Goal: Task Accomplishment & Management: Manage account settings

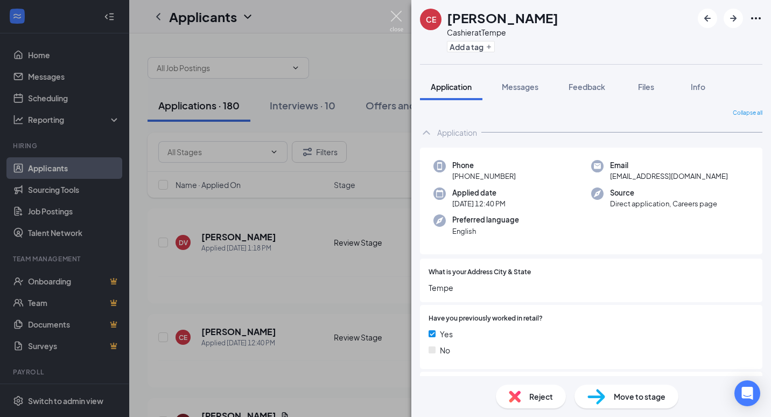
click at [397, 18] on img at bounding box center [396, 21] width 13 height 21
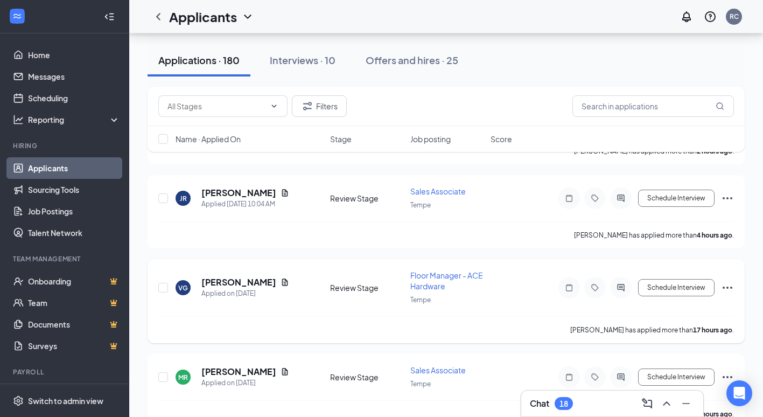
scroll to position [377, 0]
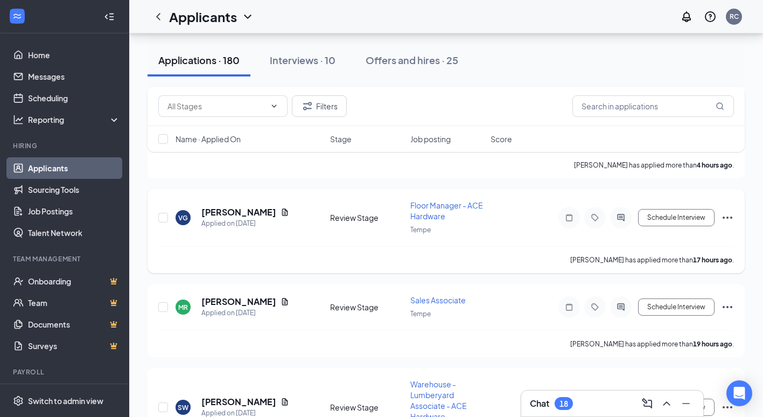
click at [430, 209] on span "Floor Manager - ACE Hardware" at bounding box center [446, 210] width 73 height 20
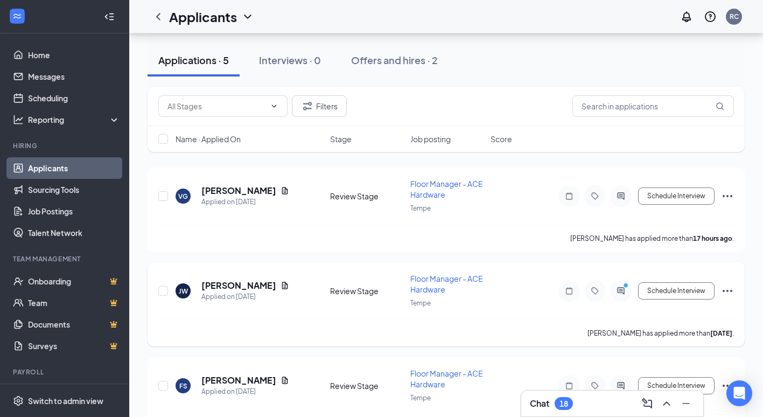
scroll to position [108, 0]
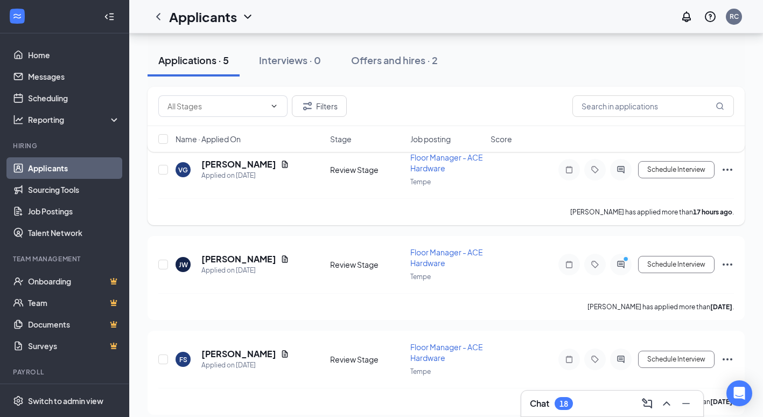
click at [438, 168] on span "Floor Manager - ACE Hardware" at bounding box center [446, 162] width 73 height 20
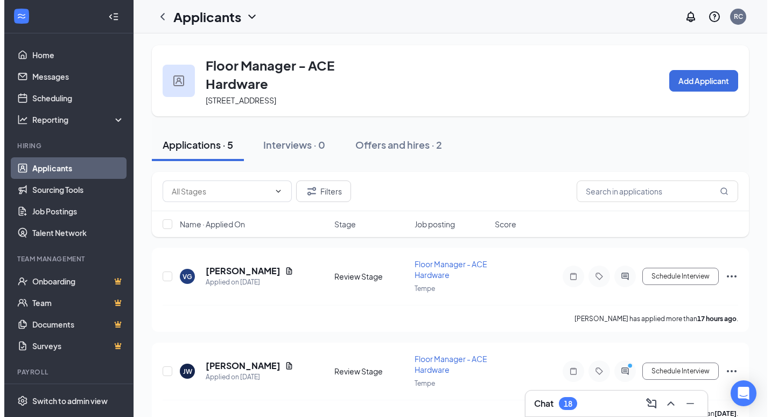
scroll to position [0, 0]
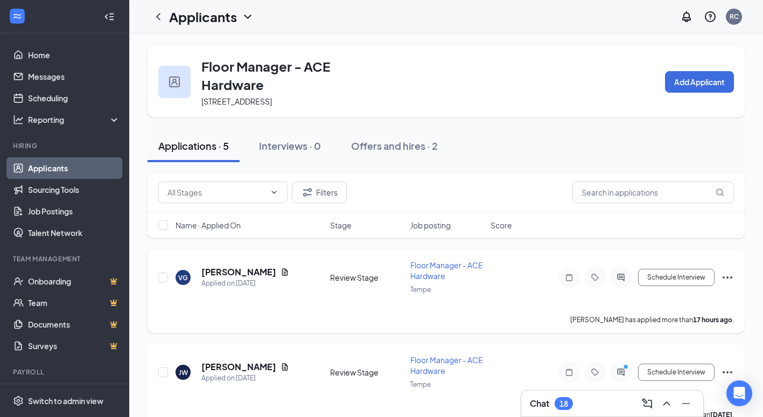
click at [436, 270] on div "Floor Manager - ACE Hardware" at bounding box center [447, 271] width 74 height 22
click at [432, 264] on span "Floor Manager - ACE Hardware" at bounding box center [446, 270] width 73 height 20
click at [238, 272] on h5 "[PERSON_NAME]" at bounding box center [238, 272] width 75 height 12
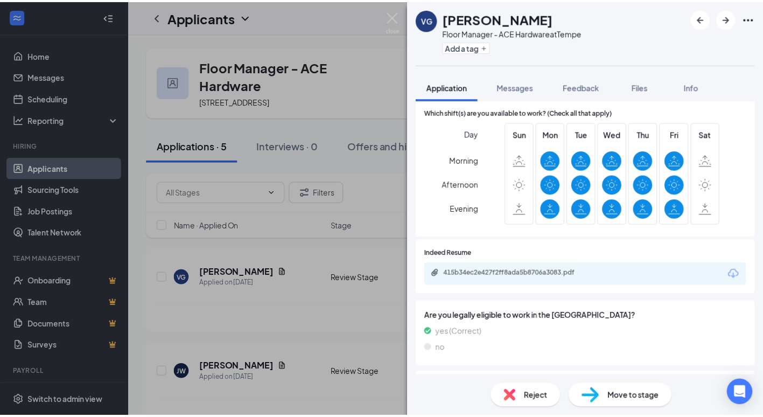
scroll to position [539, 0]
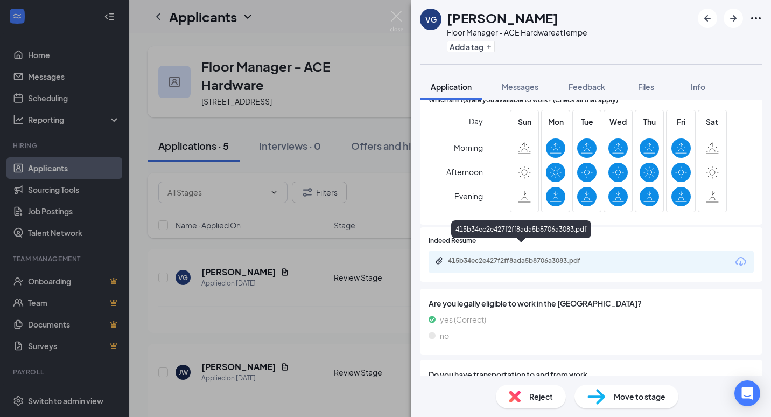
click at [507, 256] on div "415b34ec2e427f2ff8ada5b8706a3083.pdf" at bounding box center [523, 260] width 151 height 9
click at [399, 15] on img at bounding box center [396, 21] width 13 height 21
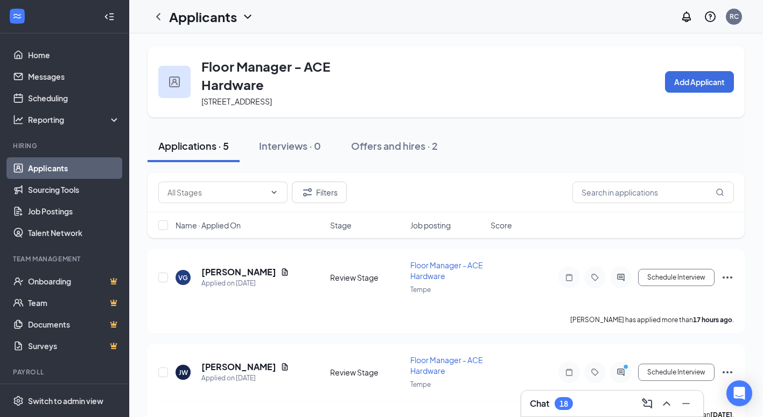
click at [158, 12] on icon "ChevronLeft" at bounding box center [158, 16] width 13 height 13
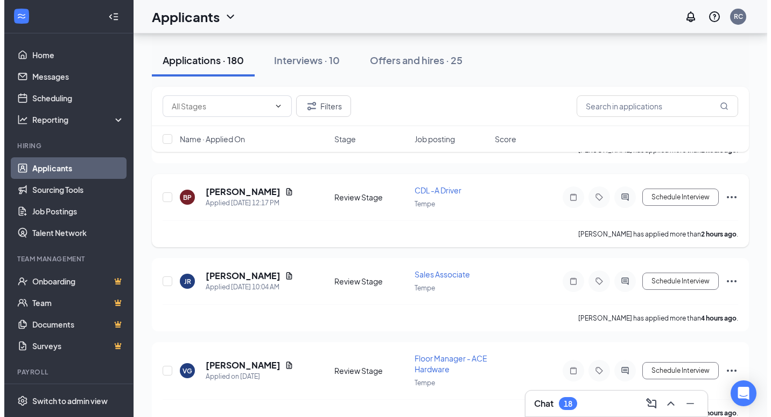
scroll to position [162, 0]
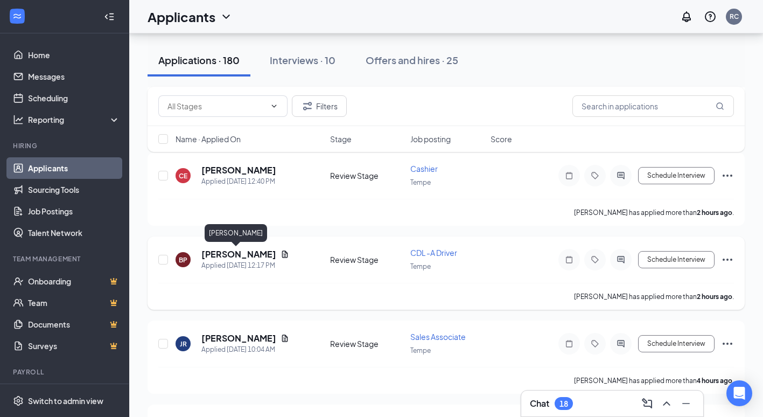
click at [241, 253] on h5 "[PERSON_NAME]" at bounding box center [238, 254] width 75 height 12
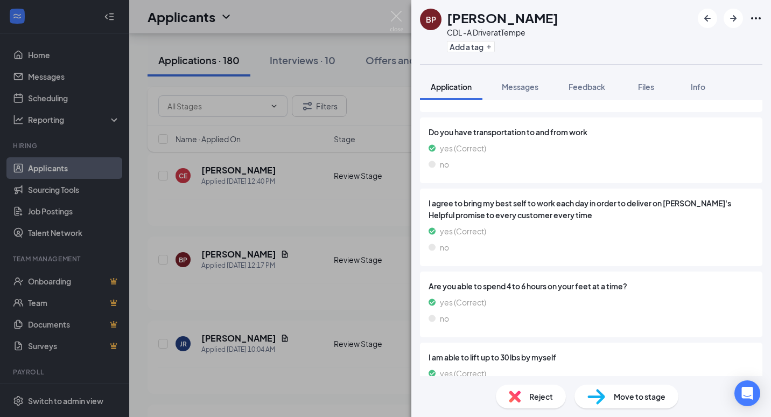
scroll to position [929, 0]
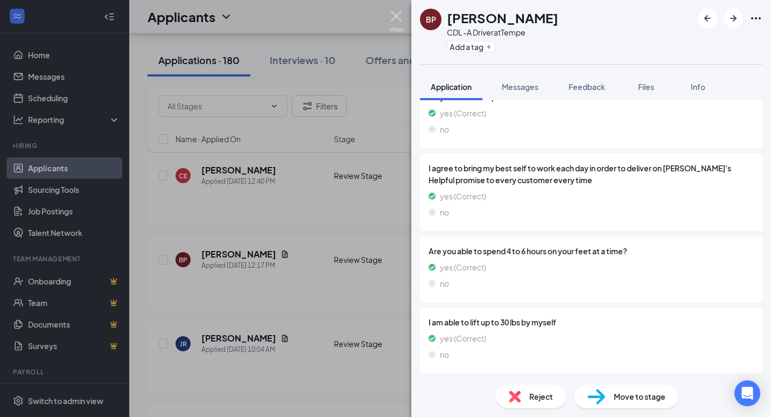
click at [395, 11] on img at bounding box center [396, 21] width 13 height 21
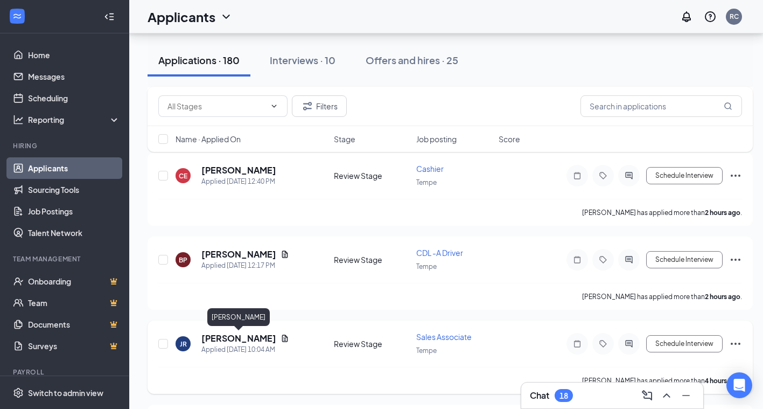
click at [270, 338] on h5 "[PERSON_NAME]" at bounding box center [238, 338] width 75 height 12
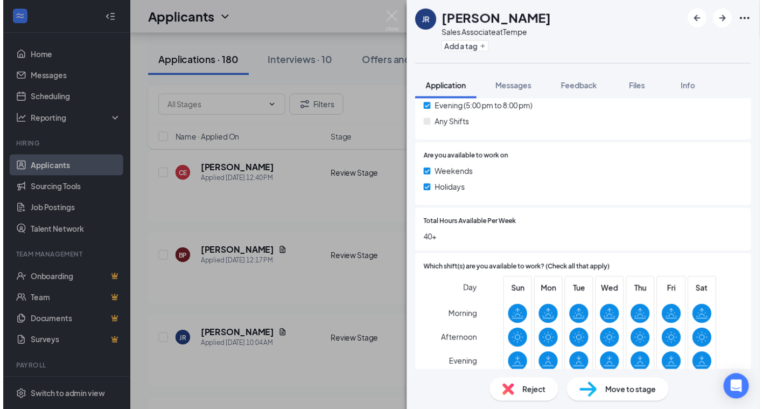
scroll to position [646, 0]
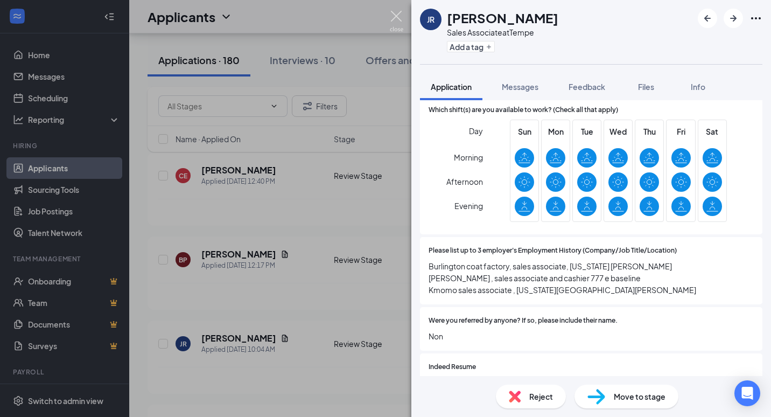
click at [395, 11] on img at bounding box center [396, 21] width 13 height 21
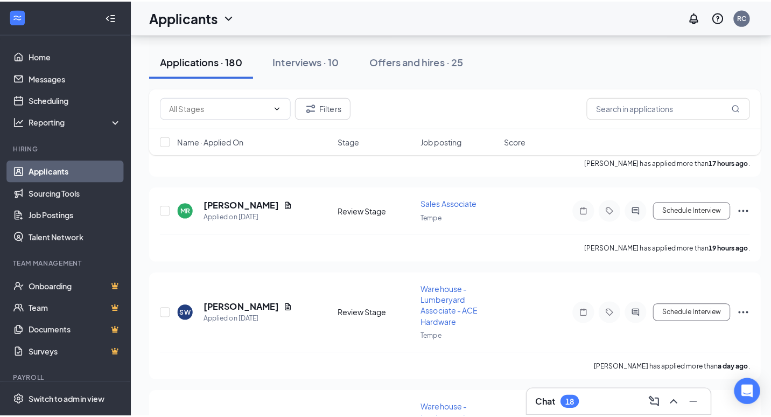
scroll to position [485, 0]
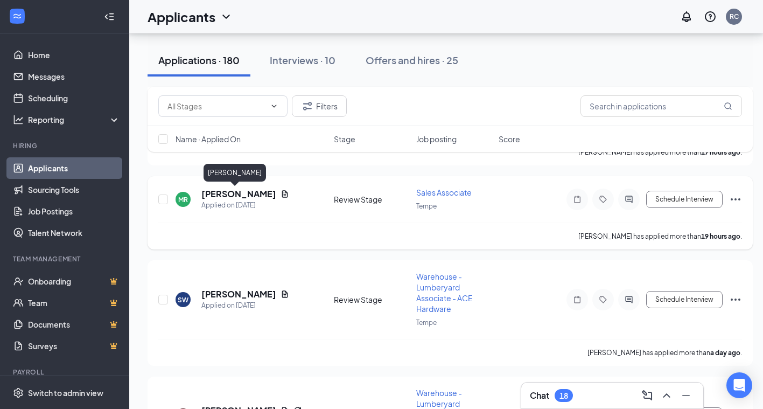
click at [234, 192] on h5 "[PERSON_NAME]" at bounding box center [238, 194] width 75 height 12
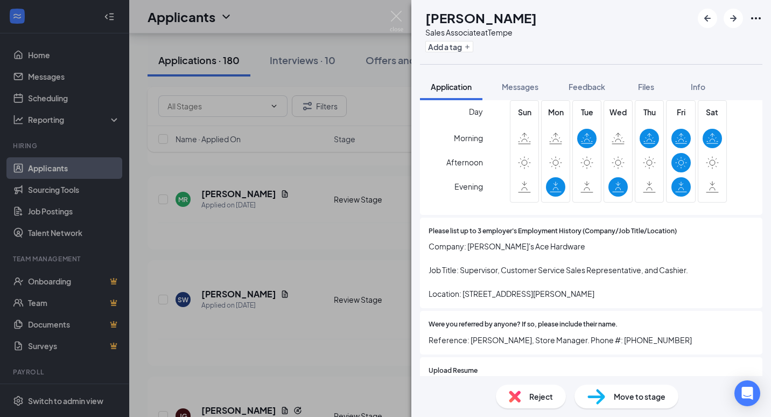
scroll to position [593, 0]
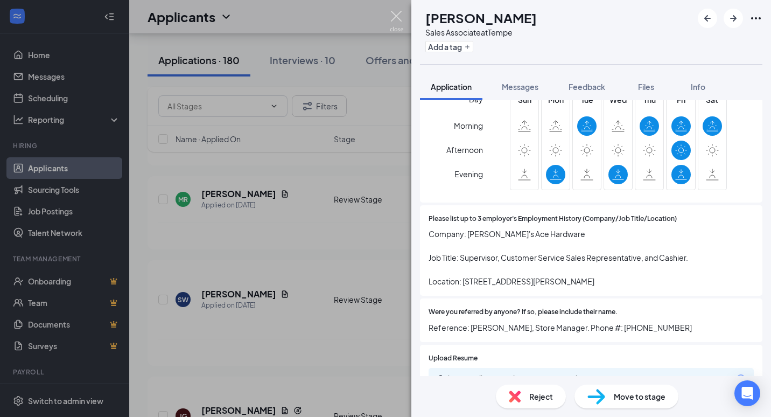
click at [396, 15] on img at bounding box center [396, 21] width 13 height 21
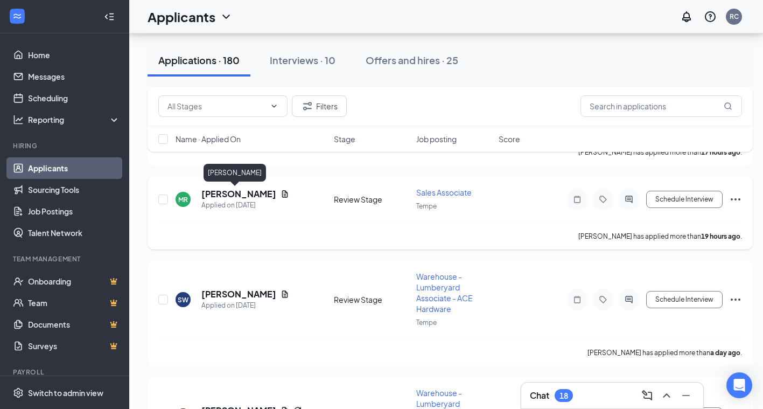
click at [245, 193] on h5 "[PERSON_NAME]" at bounding box center [238, 194] width 75 height 12
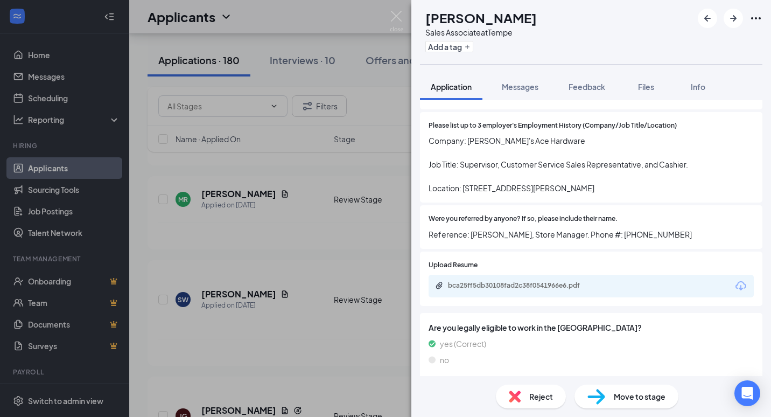
scroll to position [700, 0]
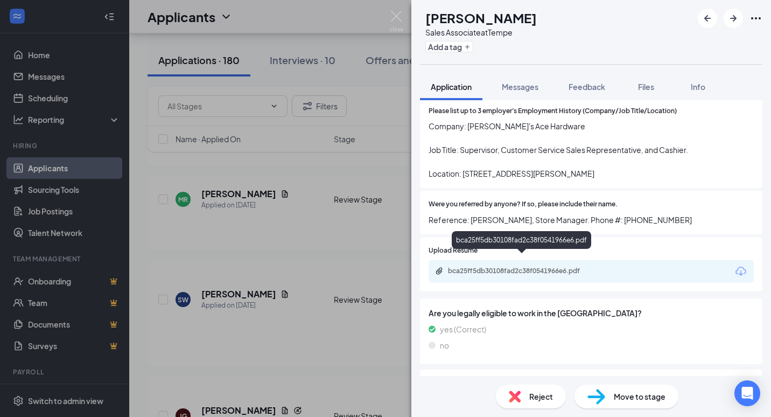
click at [506, 267] on div "bca25ff5db30108fad2c38f0541966e6.pdf" at bounding box center [523, 271] width 151 height 9
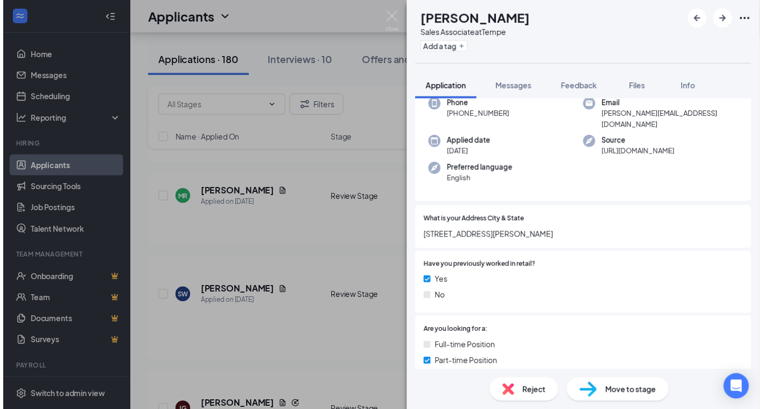
scroll to position [0, 0]
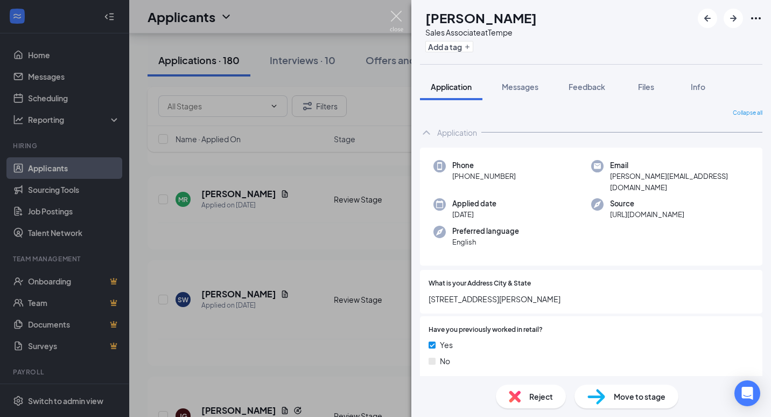
click at [400, 15] on img at bounding box center [396, 21] width 13 height 21
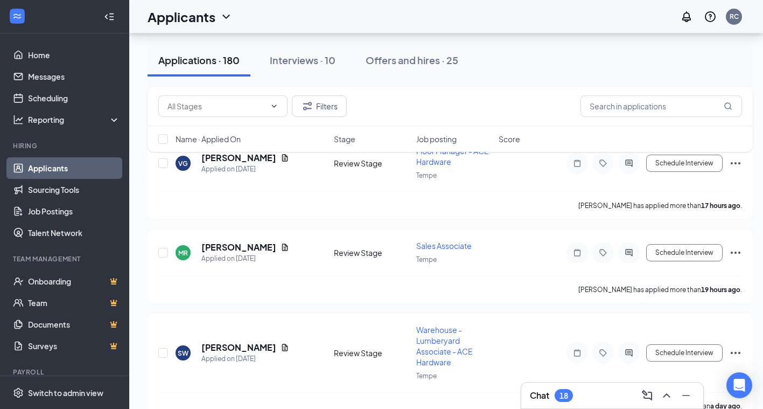
scroll to position [431, 0]
